Goal: Transaction & Acquisition: Subscribe to service/newsletter

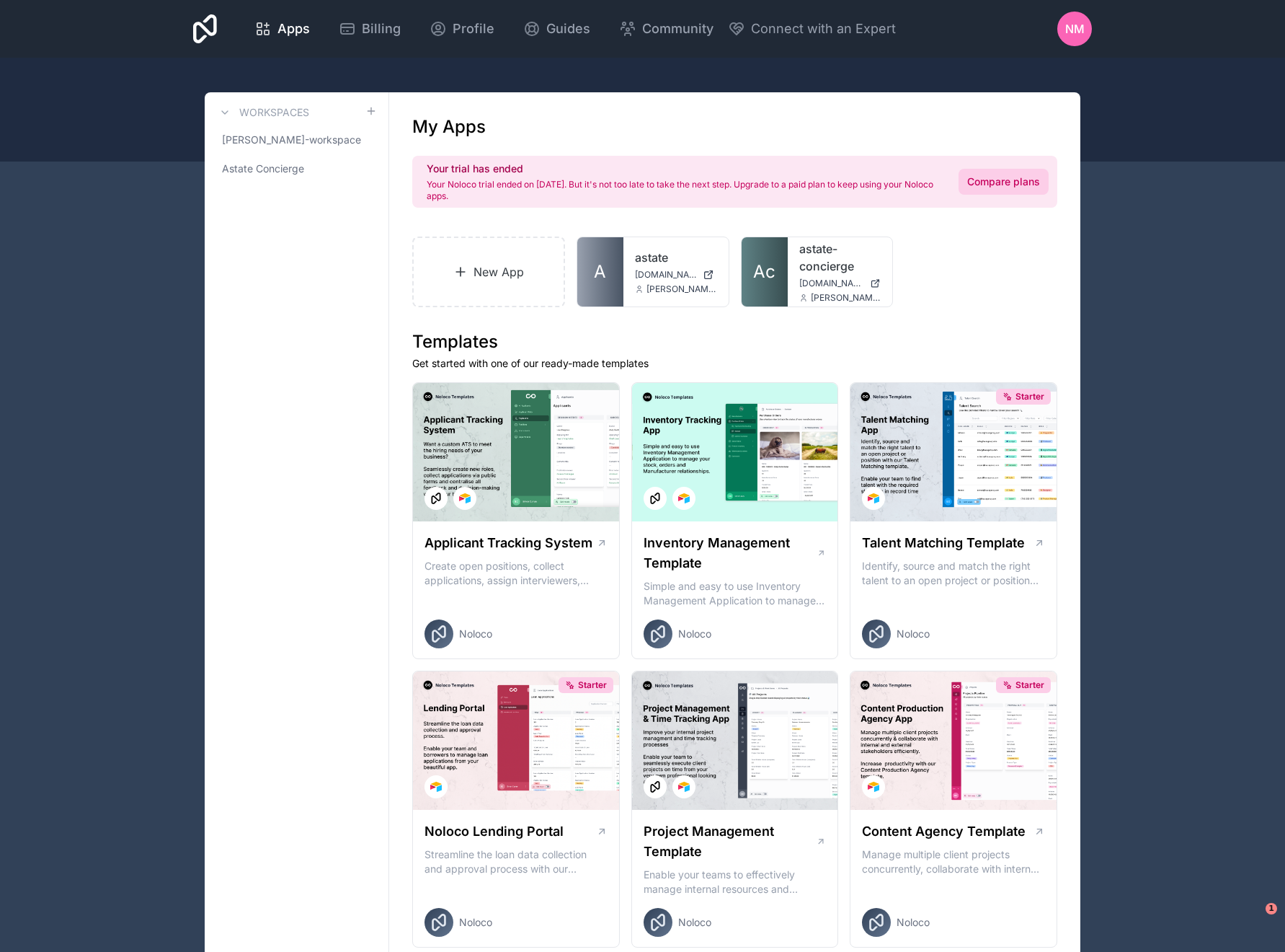
click at [1033, 188] on link "Compare plans" at bounding box center [1004, 181] width 90 height 26
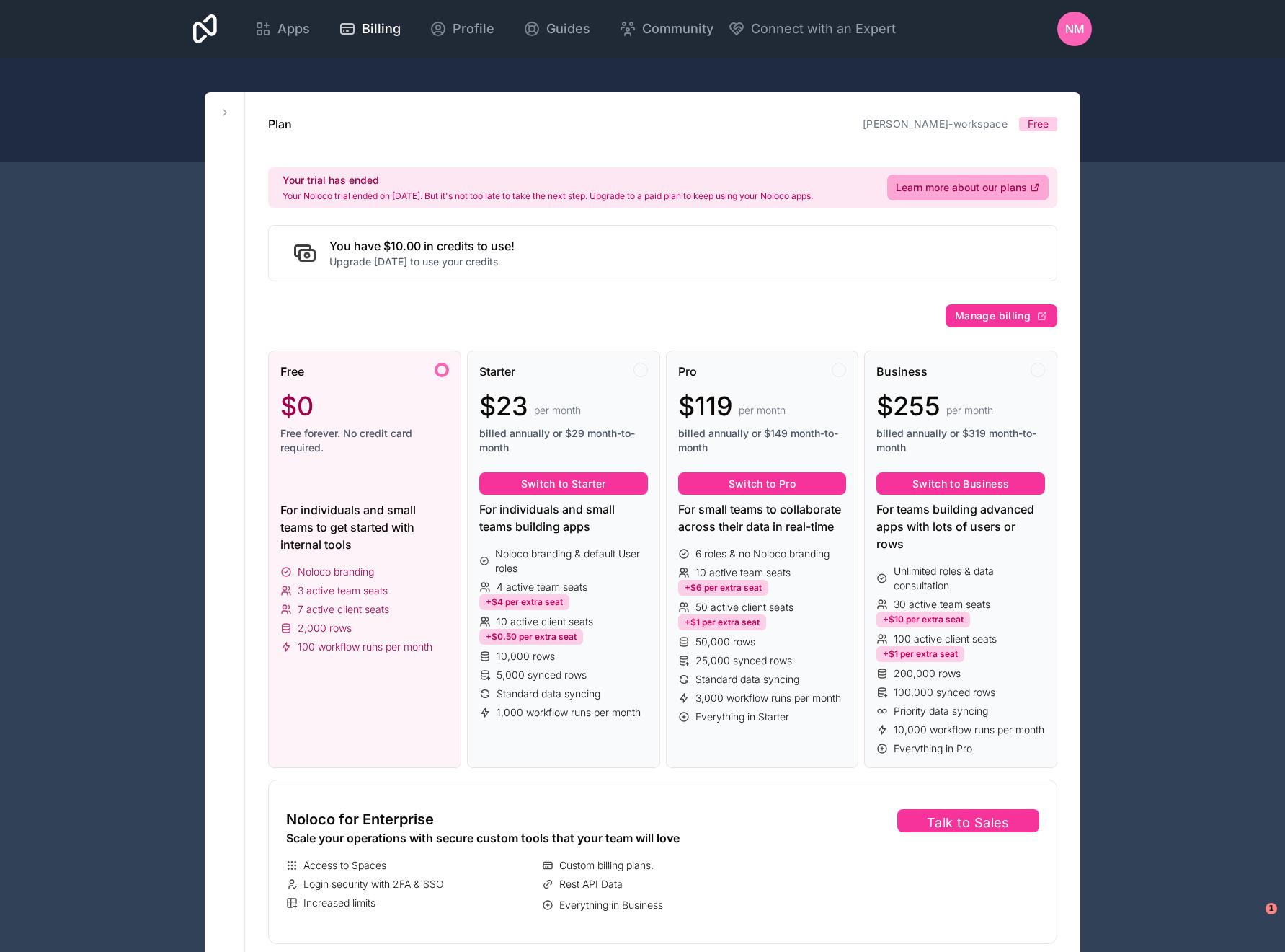
click at [414, 445] on span "Free forever. No credit card required." at bounding box center [365, 440] width 168 height 29
click at [374, 465] on div "Free $0 Free forever. No credit card required." at bounding box center [365, 415] width 168 height 104
click at [532, 387] on div "Starter $23 per month billed annually or $29 month-to-month" at bounding box center [563, 415] width 168 height 104
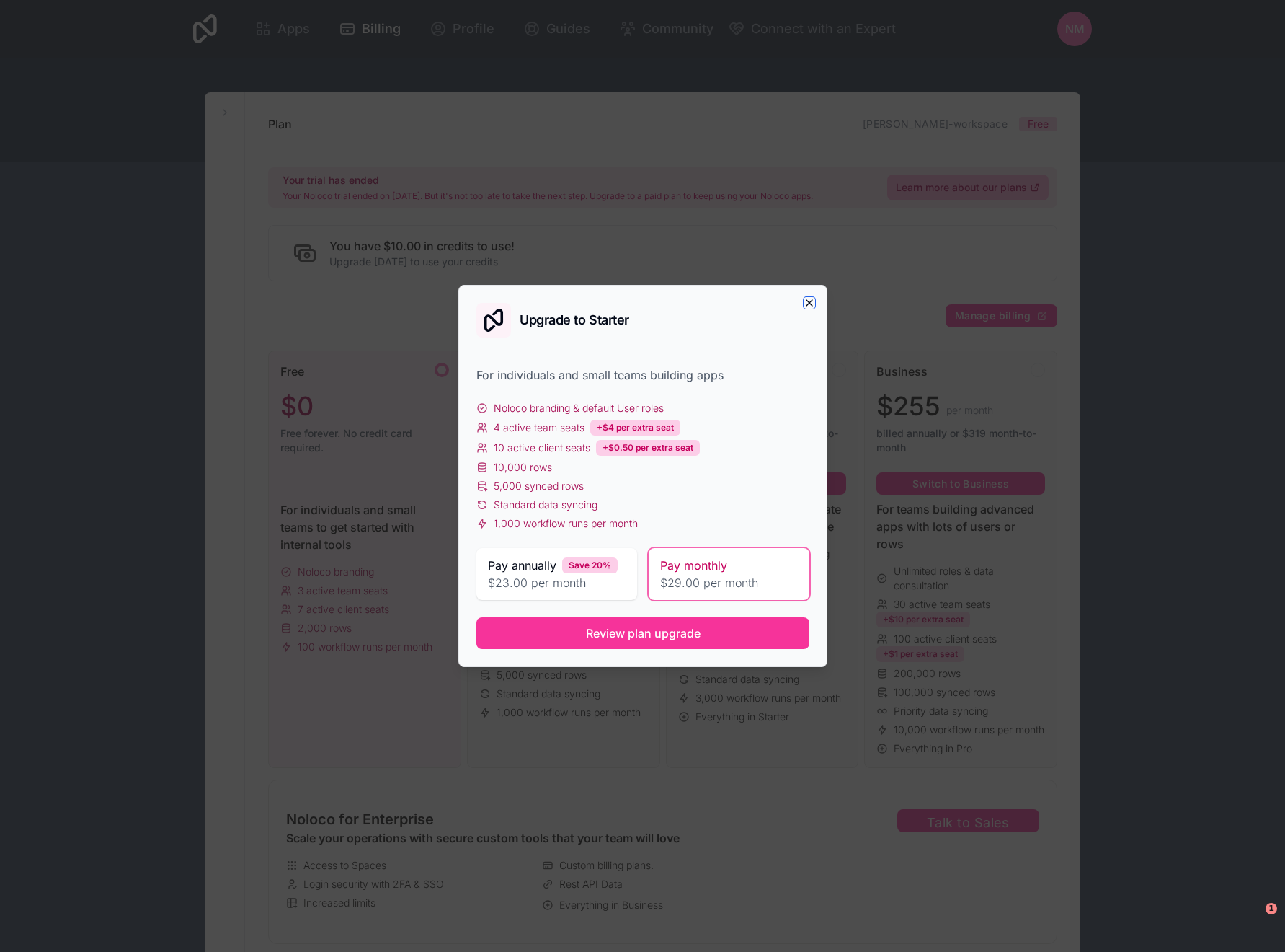
click at [809, 302] on icon "button" at bounding box center [809, 303] width 6 height 6
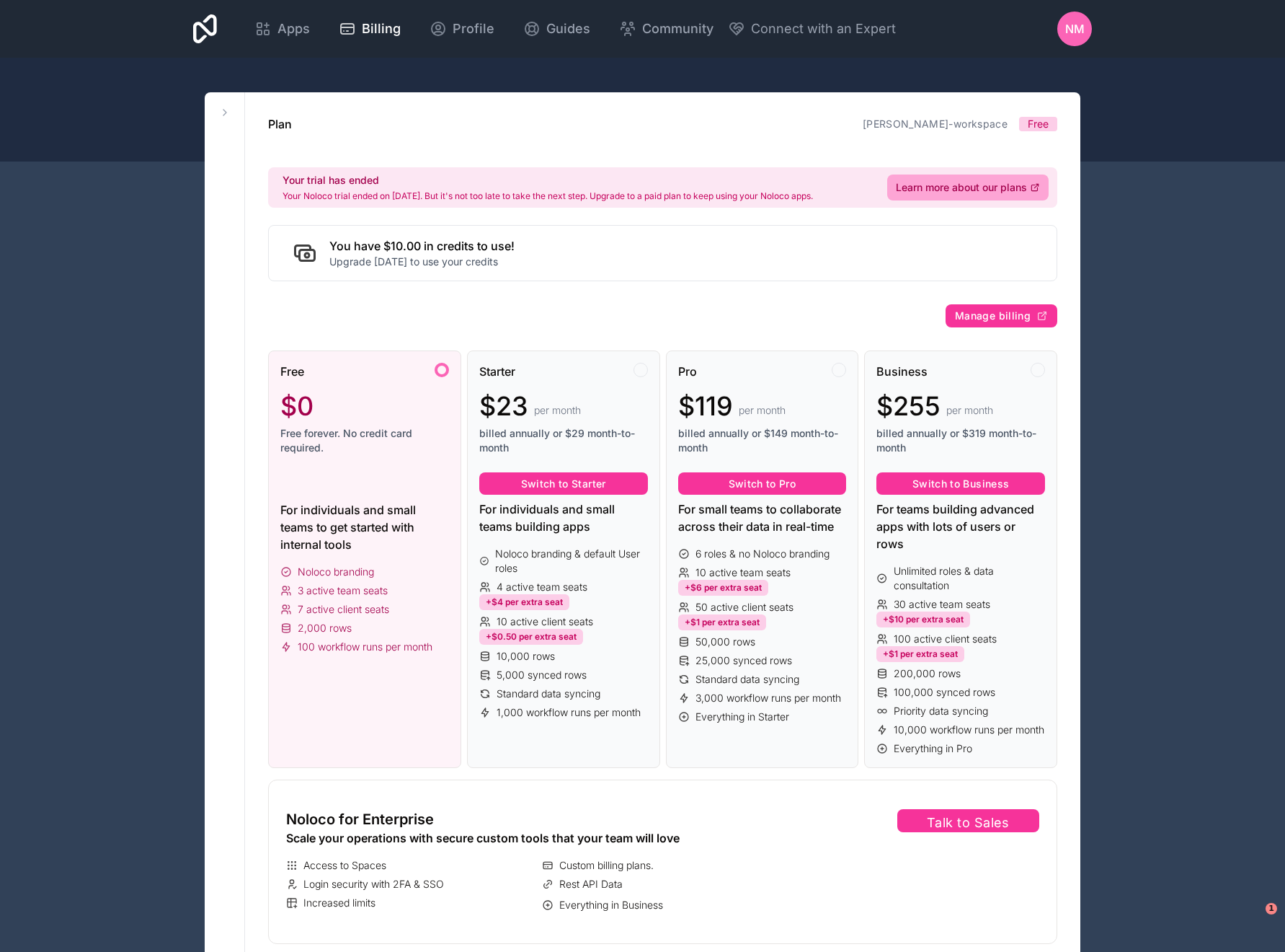
click at [332, 430] on span "Free forever. No credit card required." at bounding box center [365, 440] width 168 height 29
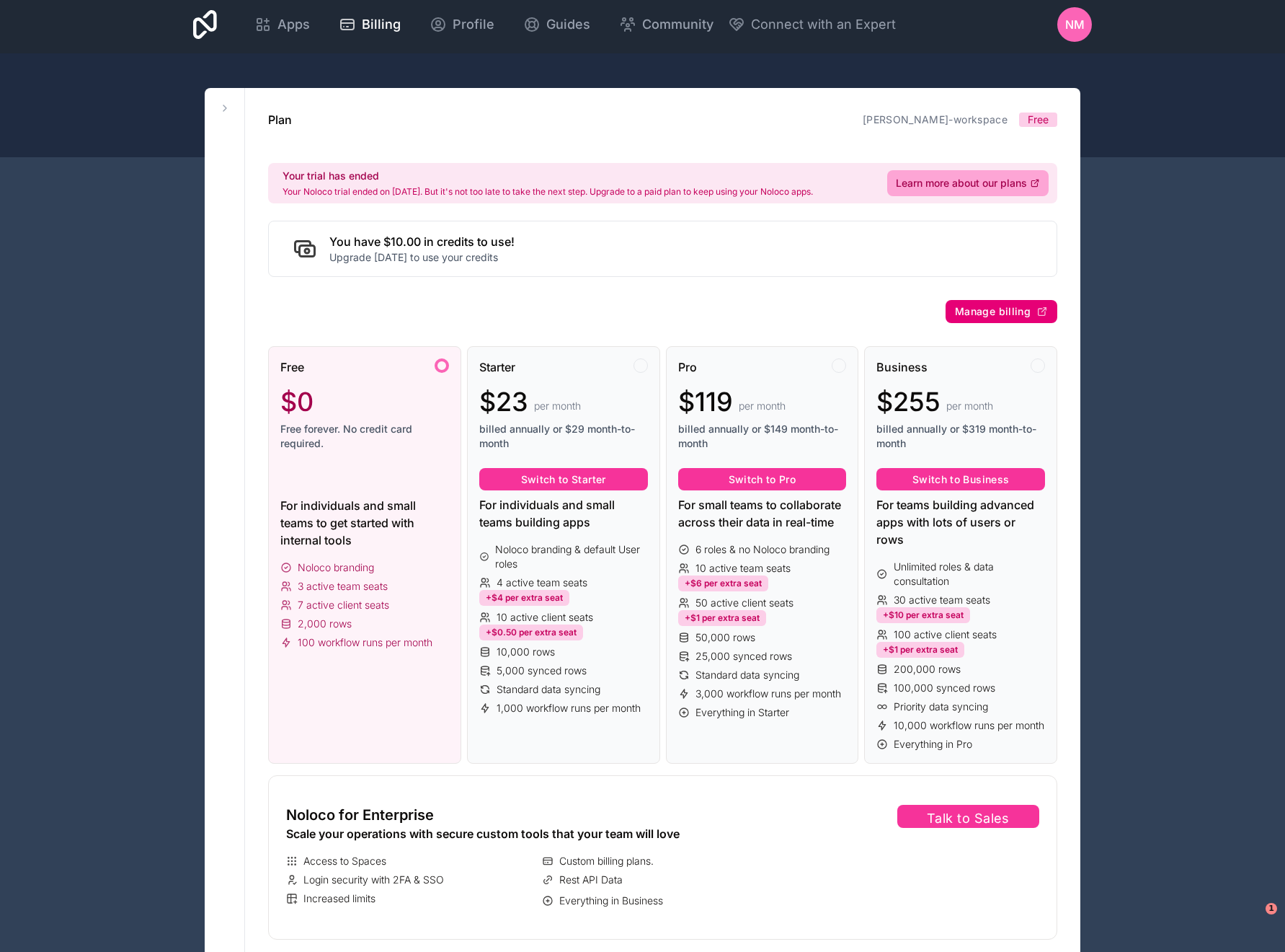
scroll to position [7, 0]
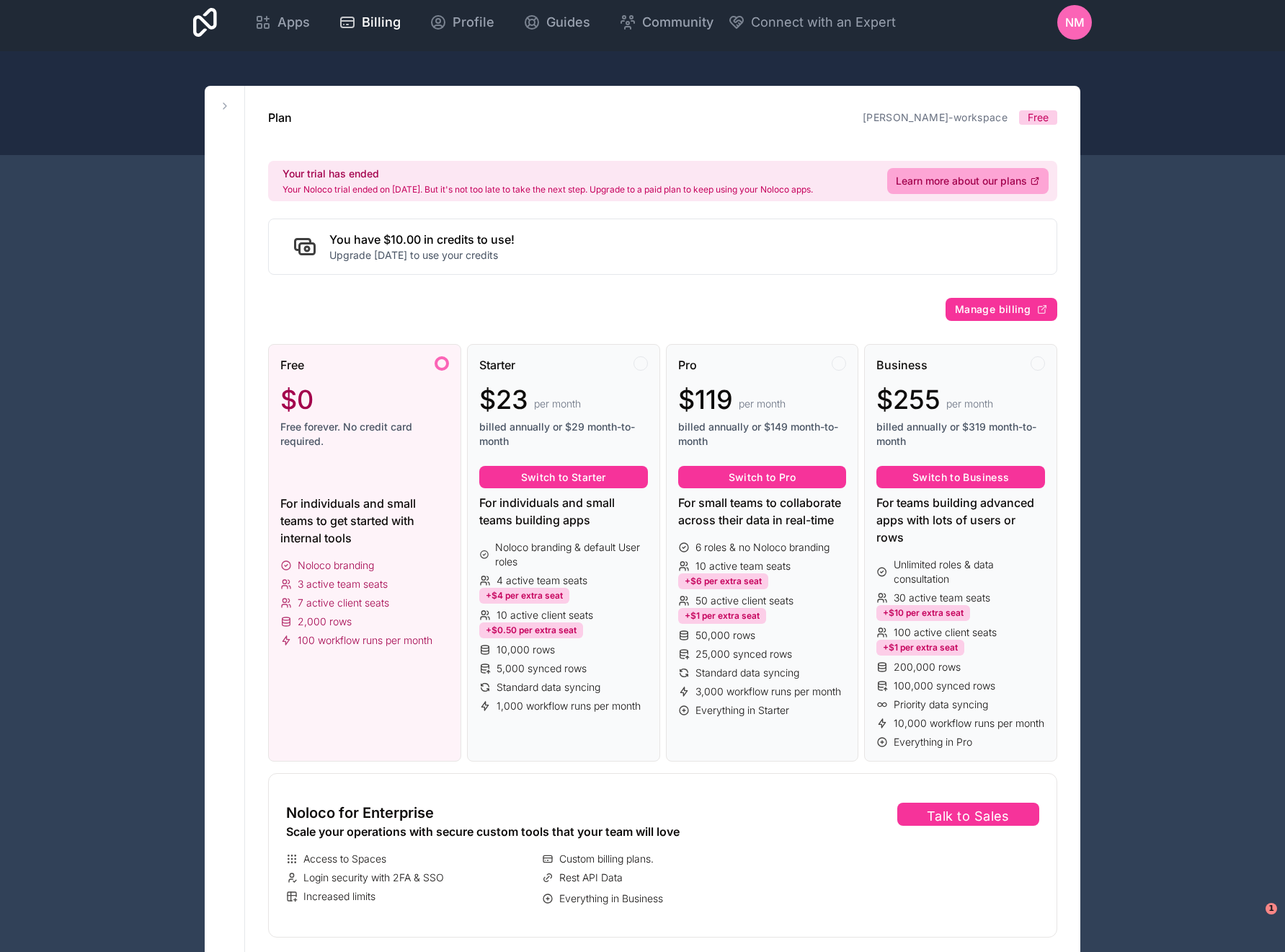
click at [369, 416] on div "$0 Free forever. No credit card required." at bounding box center [365, 416] width 168 height 64
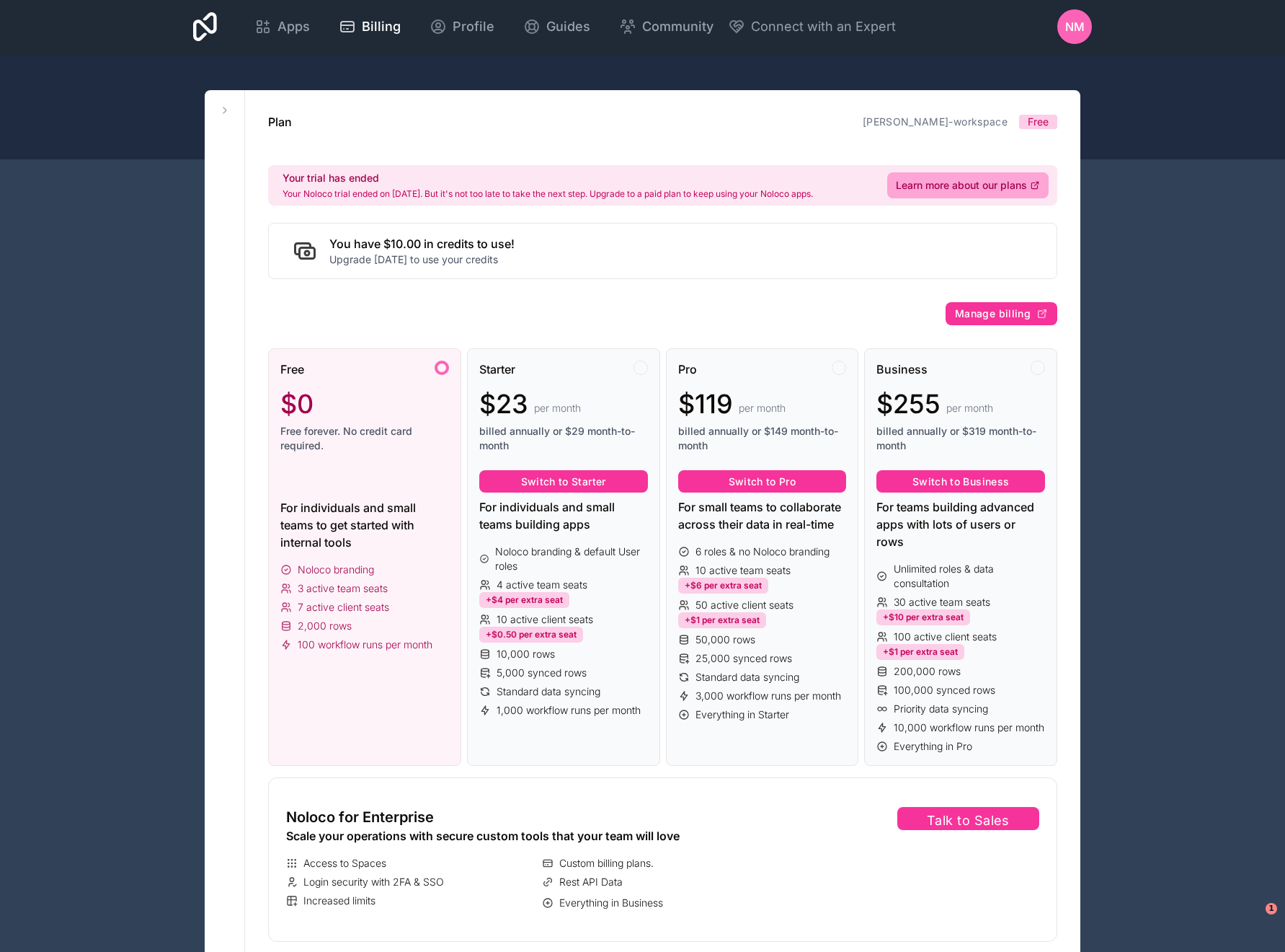
scroll to position [1, 0]
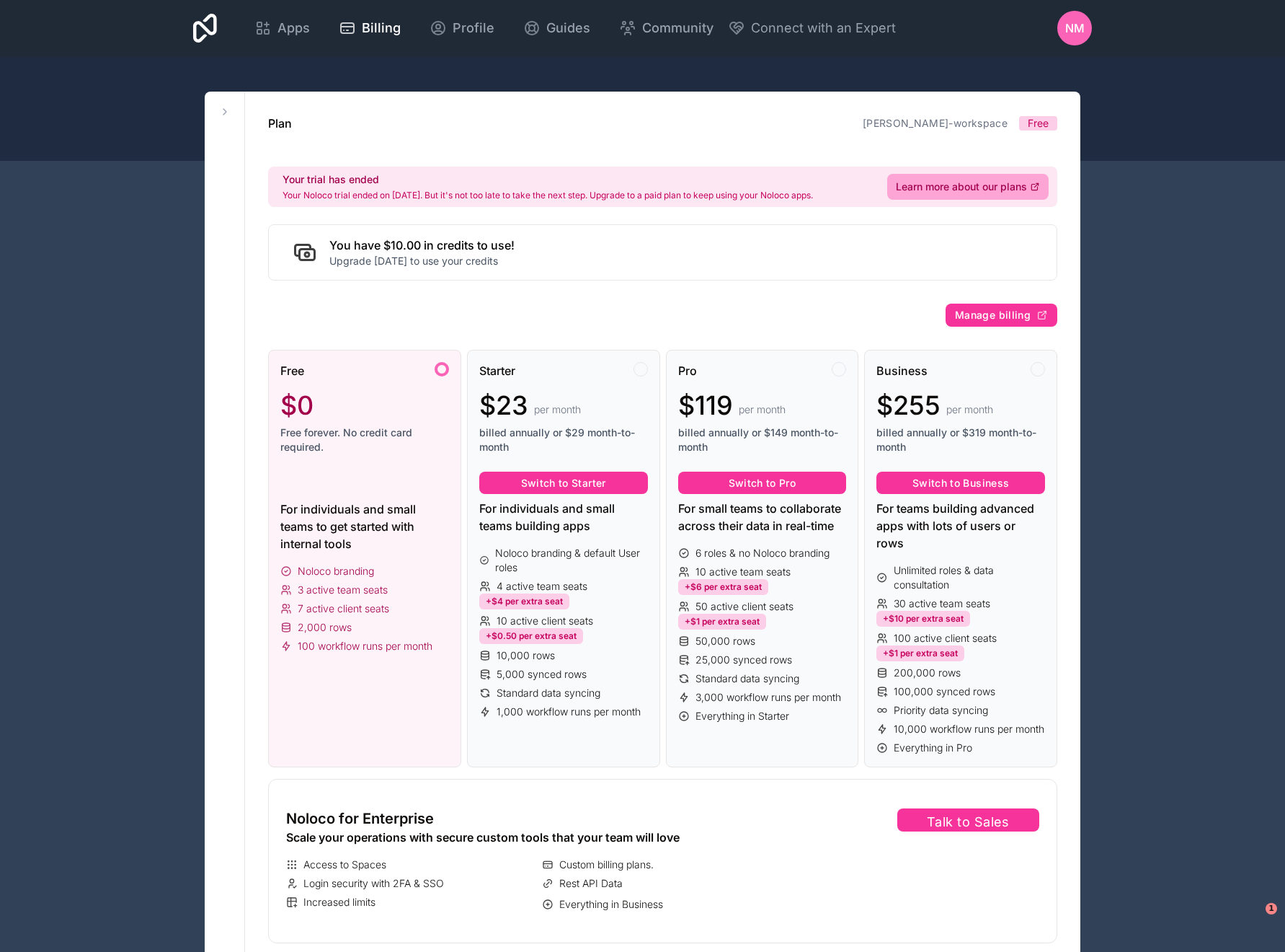
click at [439, 371] on div at bounding box center [441, 369] width 14 height 14
click at [600, 404] on div "$23 per month" at bounding box center [563, 406] width 168 height 29
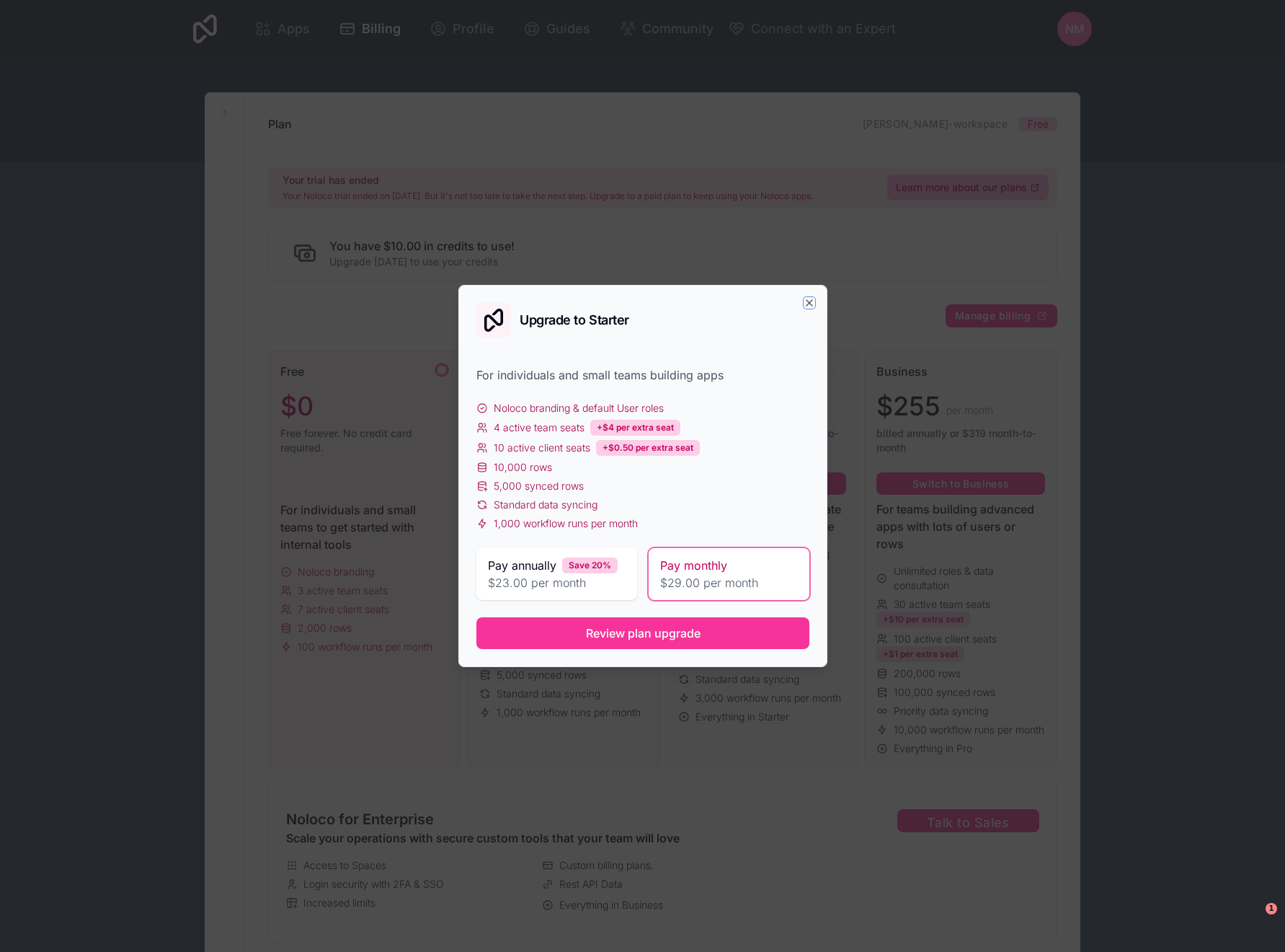
click at [811, 303] on icon "button" at bounding box center [810, 303] width 12 height 12
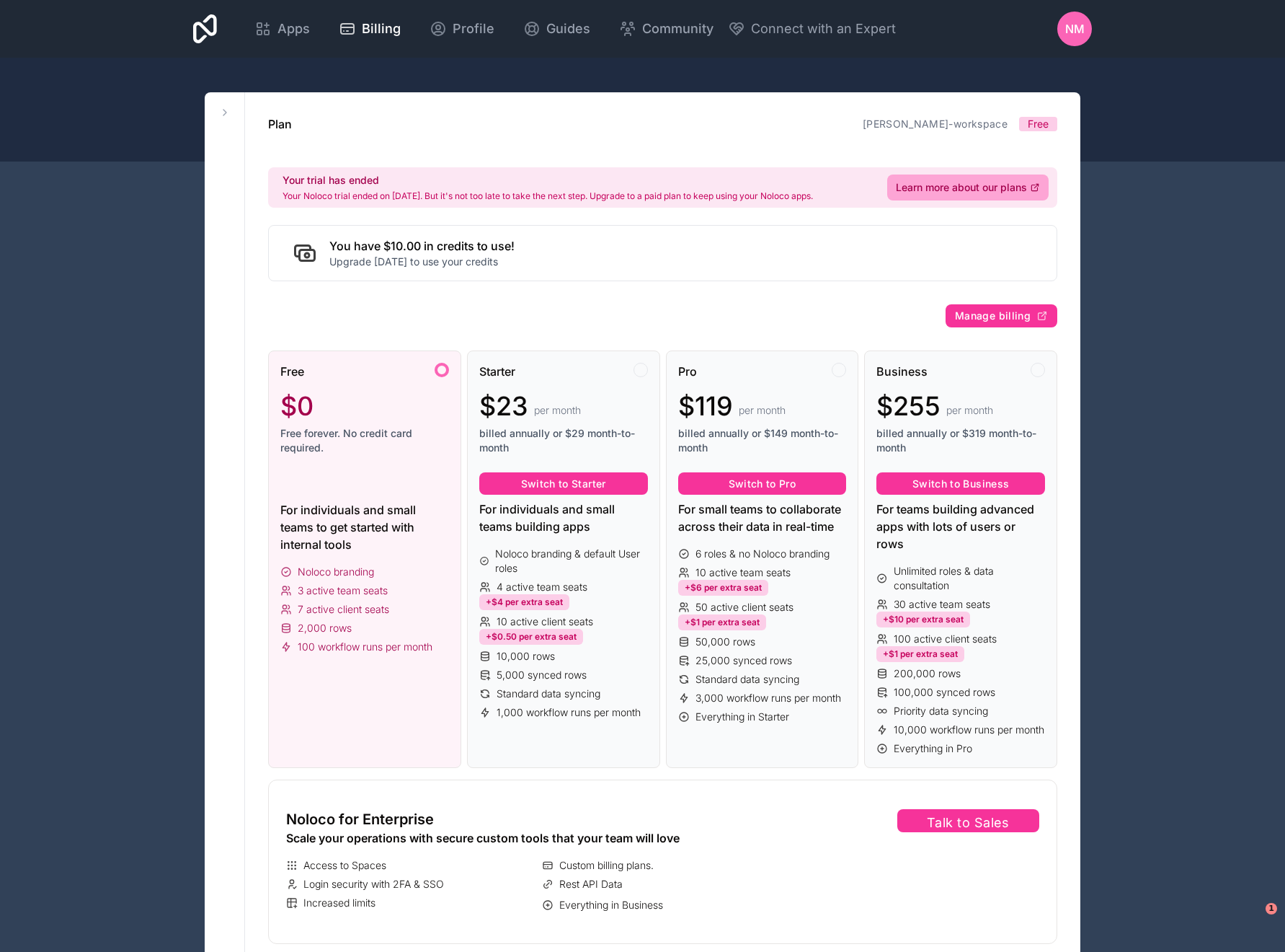
click at [401, 461] on div "Free $0 Free forever. No credit card required." at bounding box center [365, 415] width 168 height 104
click at [599, 395] on div "$23 per month" at bounding box center [563, 406] width 168 height 29
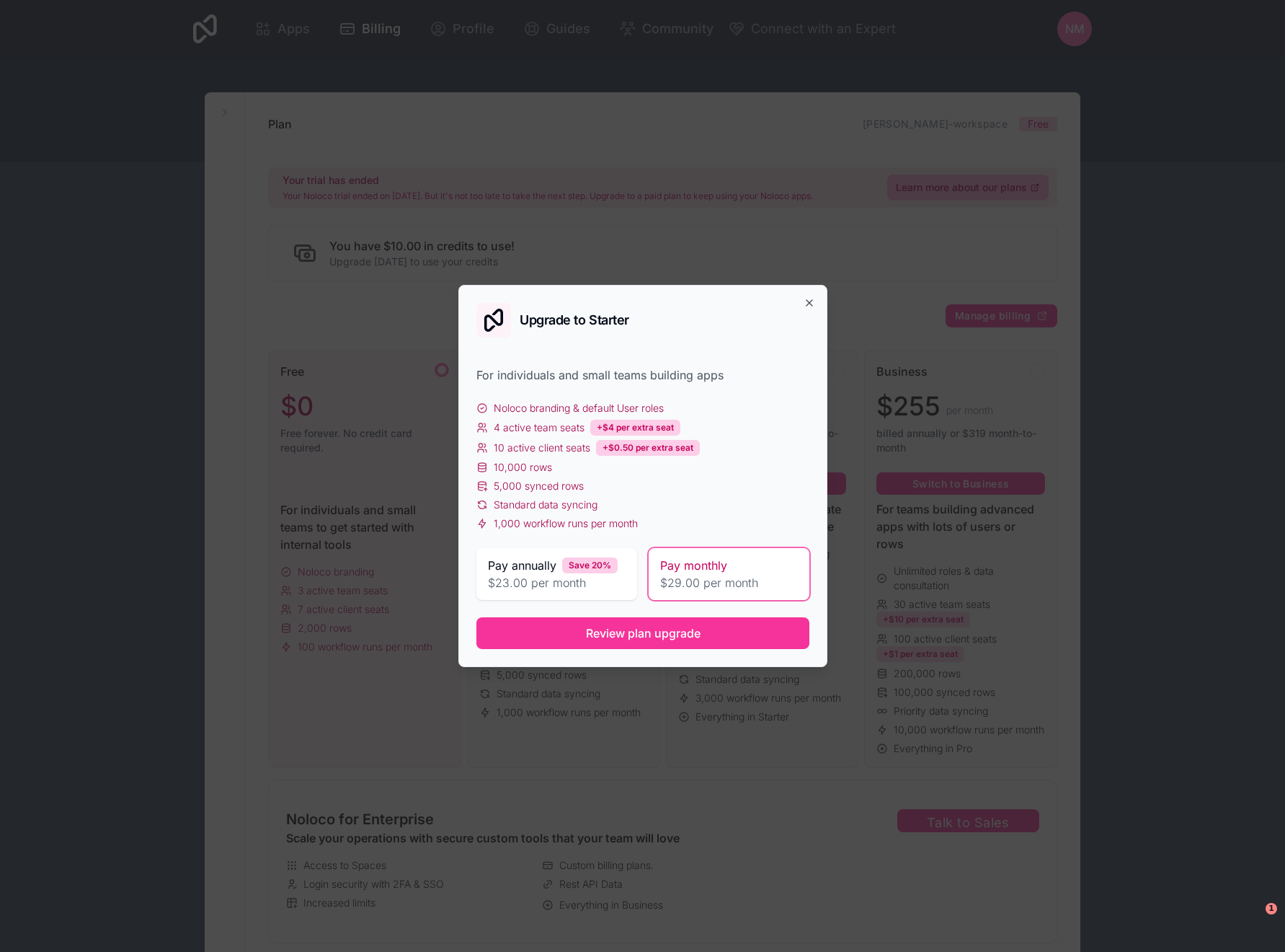
click at [520, 575] on span "$23.00 per month" at bounding box center [557, 582] width 138 height 17
click at [684, 576] on span "$29.00 per month" at bounding box center [729, 582] width 138 height 17
click at [606, 635] on span "Review plan upgrade" at bounding box center [642, 632] width 115 height 17
